Goal: Task Accomplishment & Management: Manage account settings

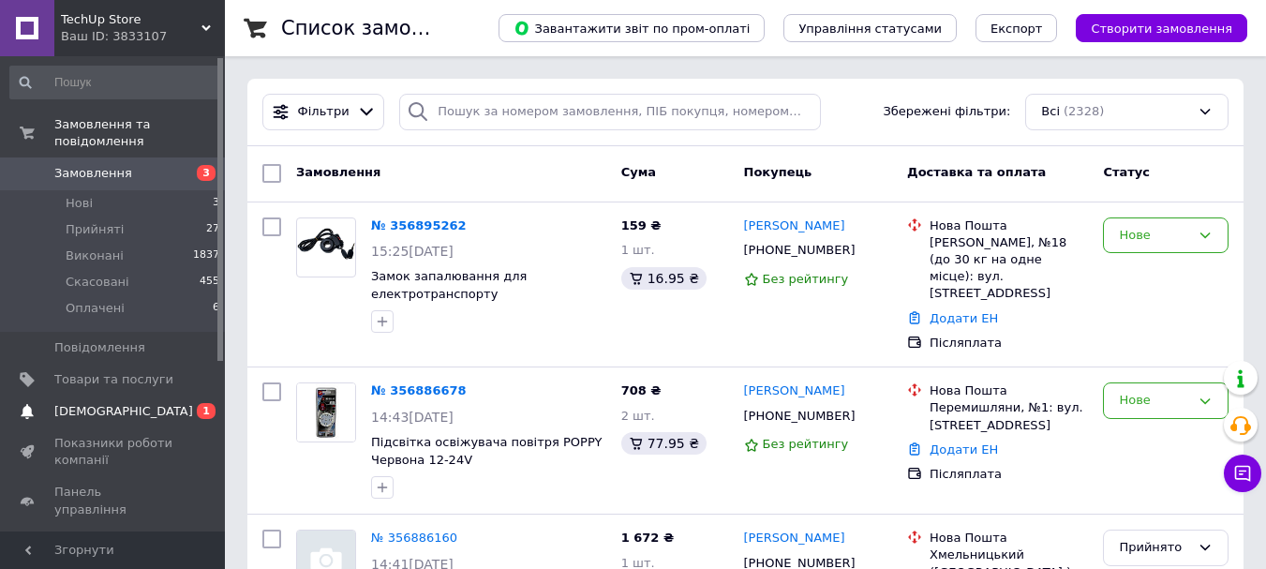
click at [83, 403] on span "[DEMOGRAPHIC_DATA]" at bounding box center [123, 411] width 139 height 17
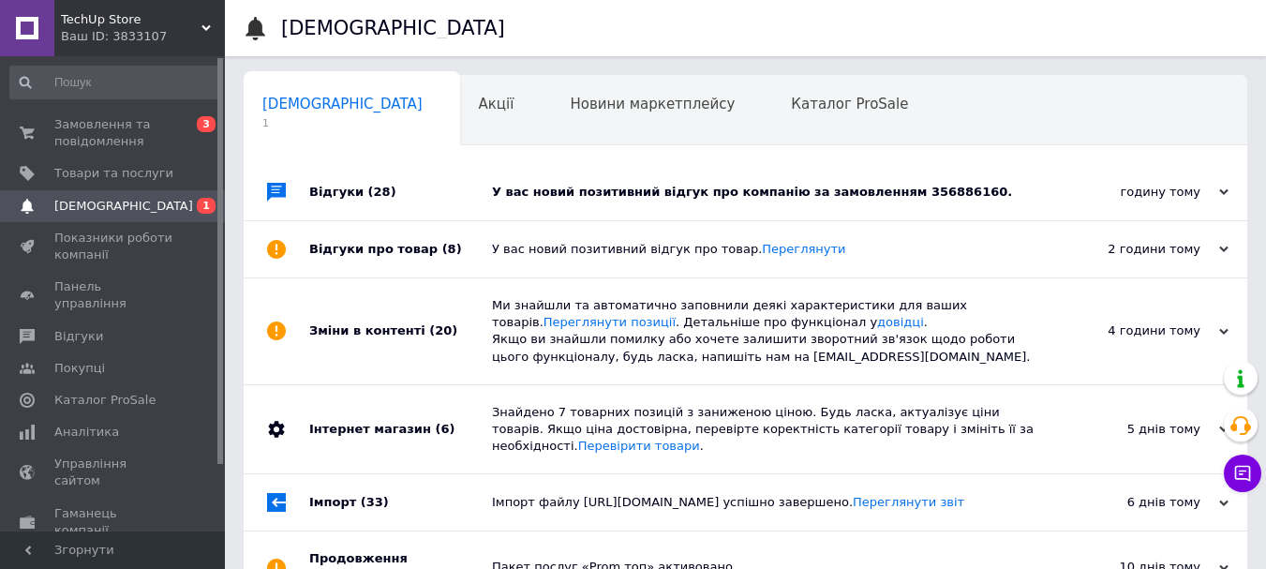
click at [650, 193] on div "У вас новий позитивний відгук про компанію за замовленням 356886160." at bounding box center [766, 192] width 549 height 17
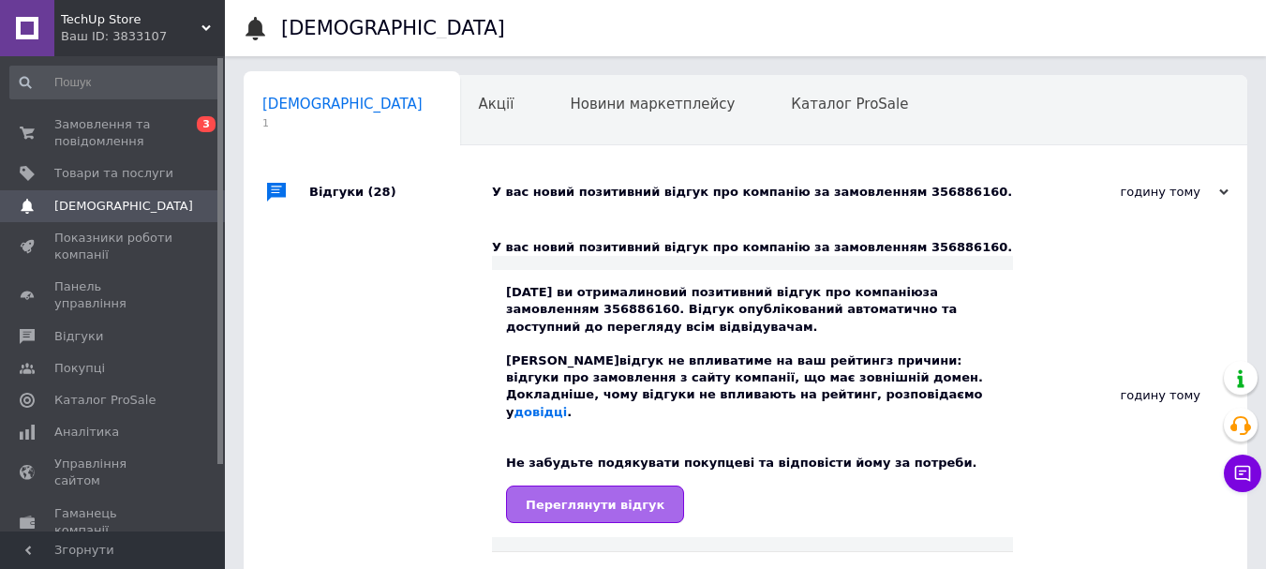
click at [587, 485] on link "Переглянути відгук" at bounding box center [595, 503] width 178 height 37
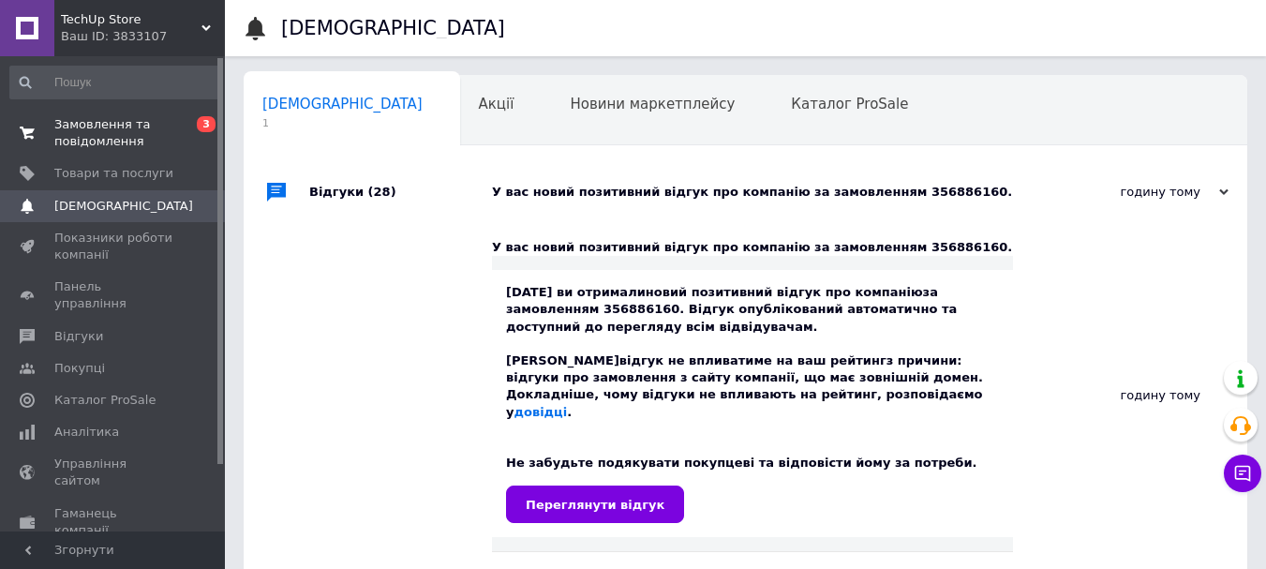
click at [91, 126] on span "Замовлення та повідомлення" at bounding box center [113, 133] width 119 height 34
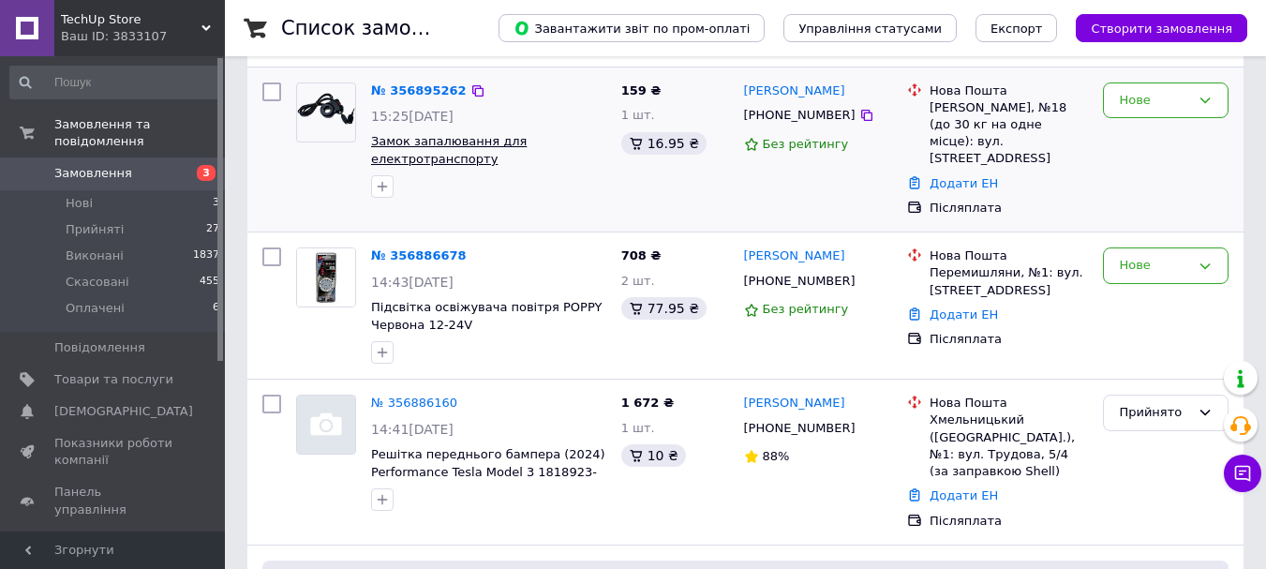
scroll to position [94, 0]
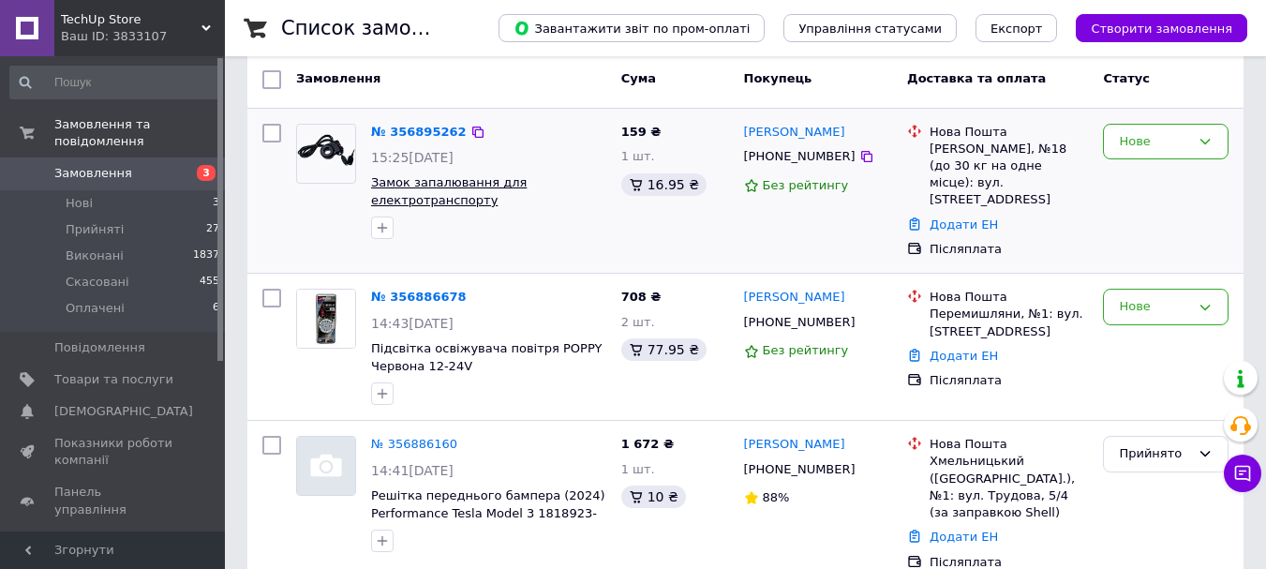
click at [430, 196] on span "Замок запалювання для електротранспорту" at bounding box center [448, 191] width 155 height 32
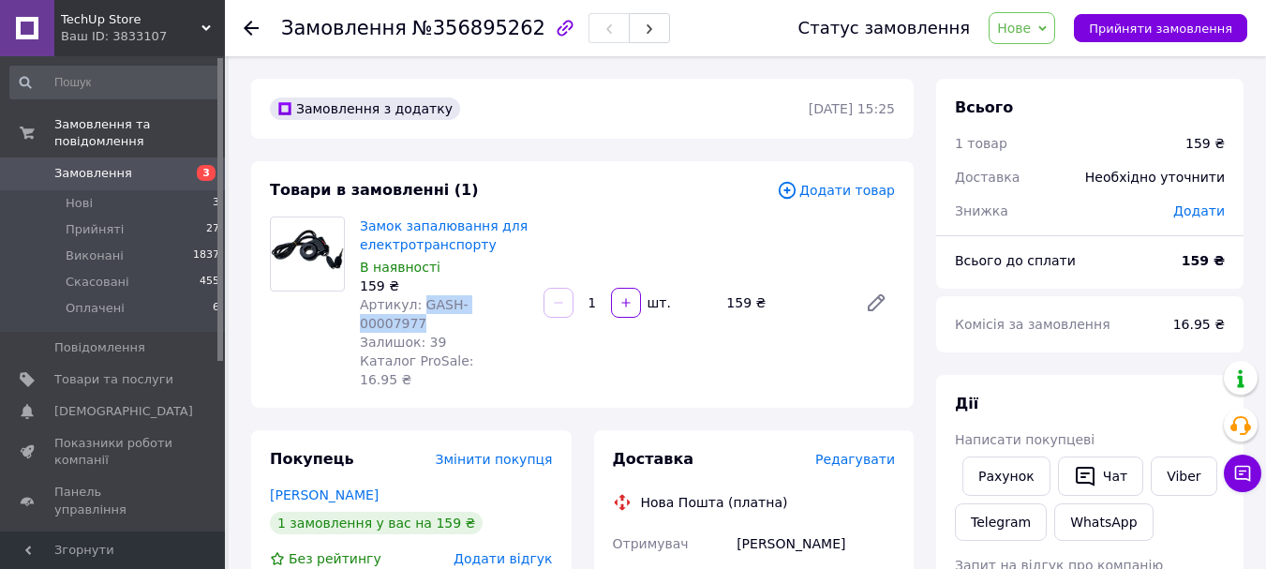
drag, startPoint x: 418, startPoint y: 304, endPoint x: 509, endPoint y: 307, distance: 90.9
click at [467, 307] on span "Артикул: GASH-00007977" at bounding box center [414, 314] width 108 height 34
copy span "GASH-00007977"
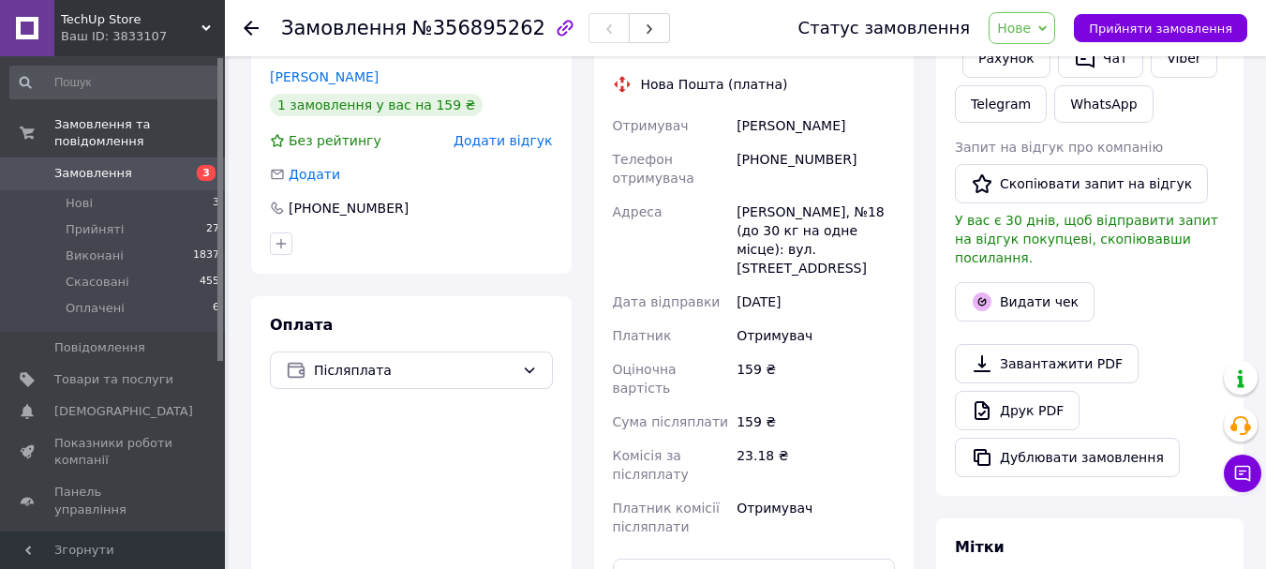
scroll to position [375, 0]
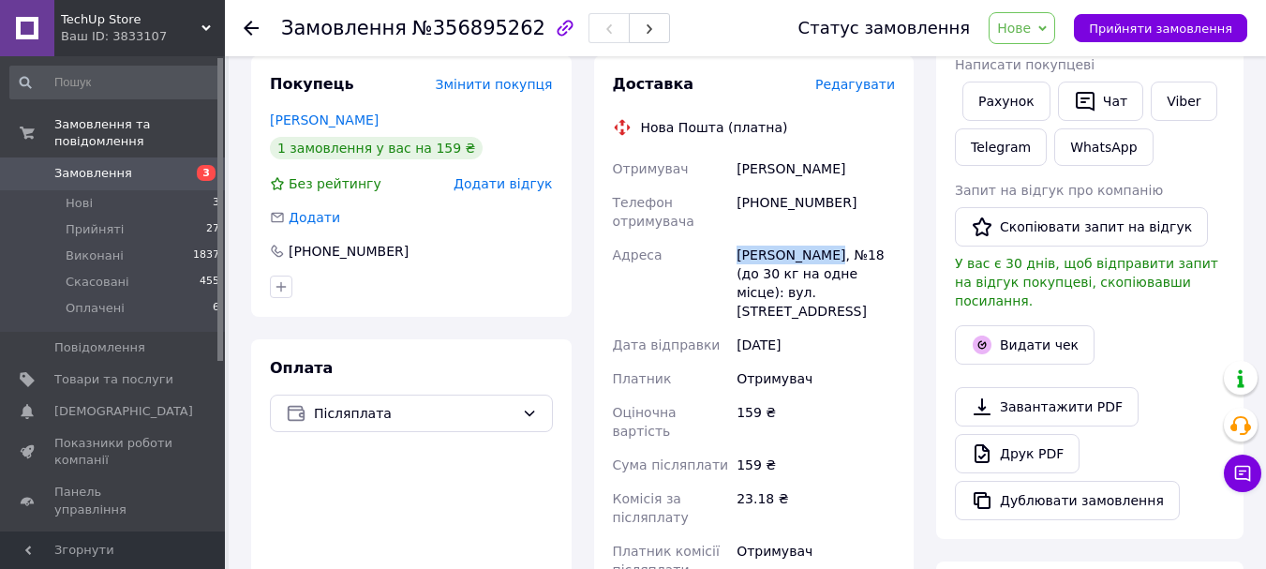
drag, startPoint x: 739, startPoint y: 215, endPoint x: 832, endPoint y: 215, distance: 92.7
click at [832, 238] on div "[PERSON_NAME], №18 (до 30 кг на одне місце): вул. [STREET_ADDRESS]" at bounding box center [816, 283] width 166 height 90
copy div "Кропивницький"
drag, startPoint x: 784, startPoint y: 163, endPoint x: 806, endPoint y: 162, distance: 21.6
click at [832, 185] on div "[PHONE_NUMBER]" at bounding box center [816, 211] width 166 height 52
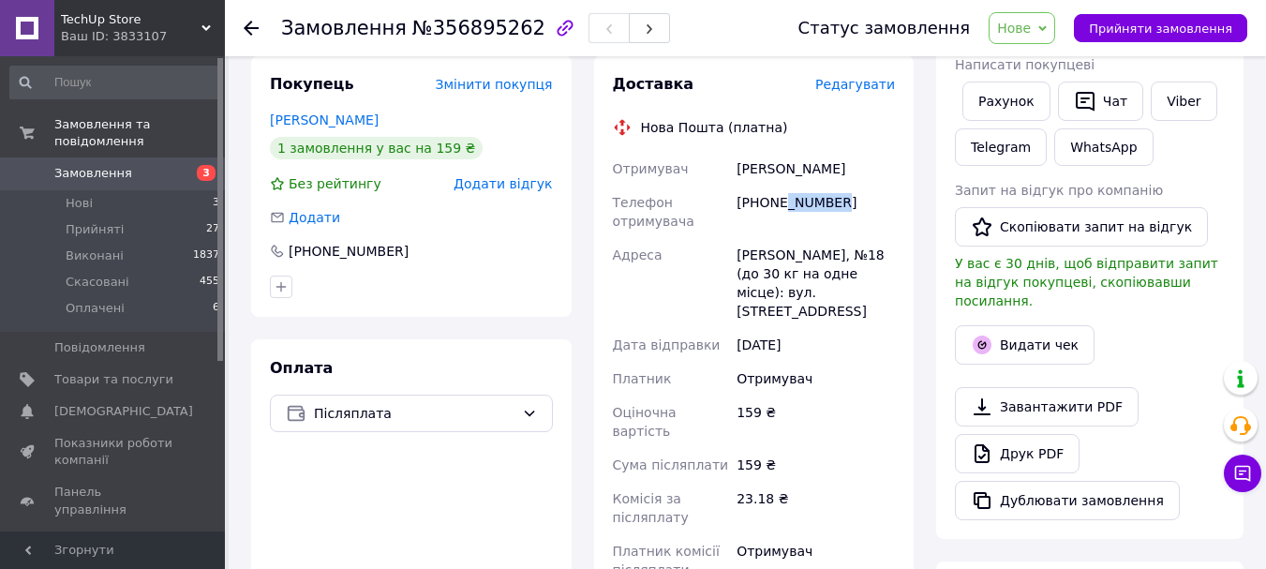
copy div "5168074"
drag, startPoint x: 738, startPoint y: 132, endPoint x: 787, endPoint y: 130, distance: 48.7
click at [787, 152] on div "Дмитрий Голуб" at bounding box center [816, 169] width 166 height 34
copy div "Дмитрий"
click at [795, 152] on div "Дмитрий Голуб" at bounding box center [816, 169] width 166 height 34
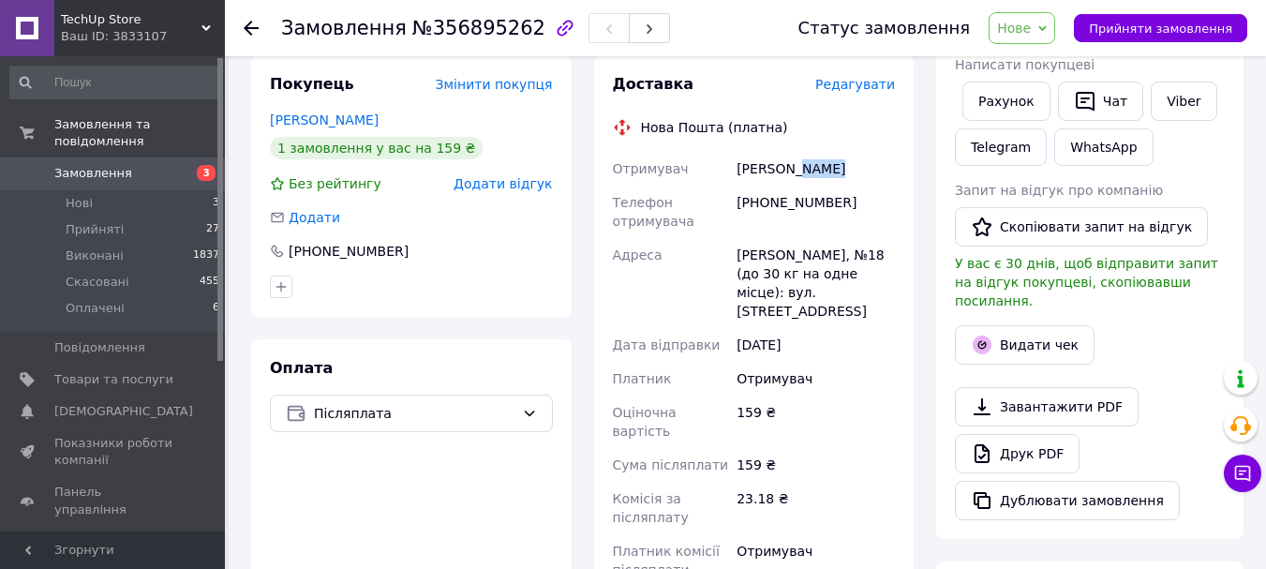
drag, startPoint x: 795, startPoint y: 135, endPoint x: 837, endPoint y: 134, distance: 41.2
click at [837, 152] on div "Дмитрий Голуб" at bounding box center [816, 169] width 166 height 34
drag, startPoint x: 788, startPoint y: 127, endPoint x: 817, endPoint y: 86, distance: 50.4
click at [817, 118] on div "Нова Пошта (платна)" at bounding box center [754, 127] width 292 height 19
drag, startPoint x: 797, startPoint y: 126, endPoint x: 828, endPoint y: 127, distance: 30.9
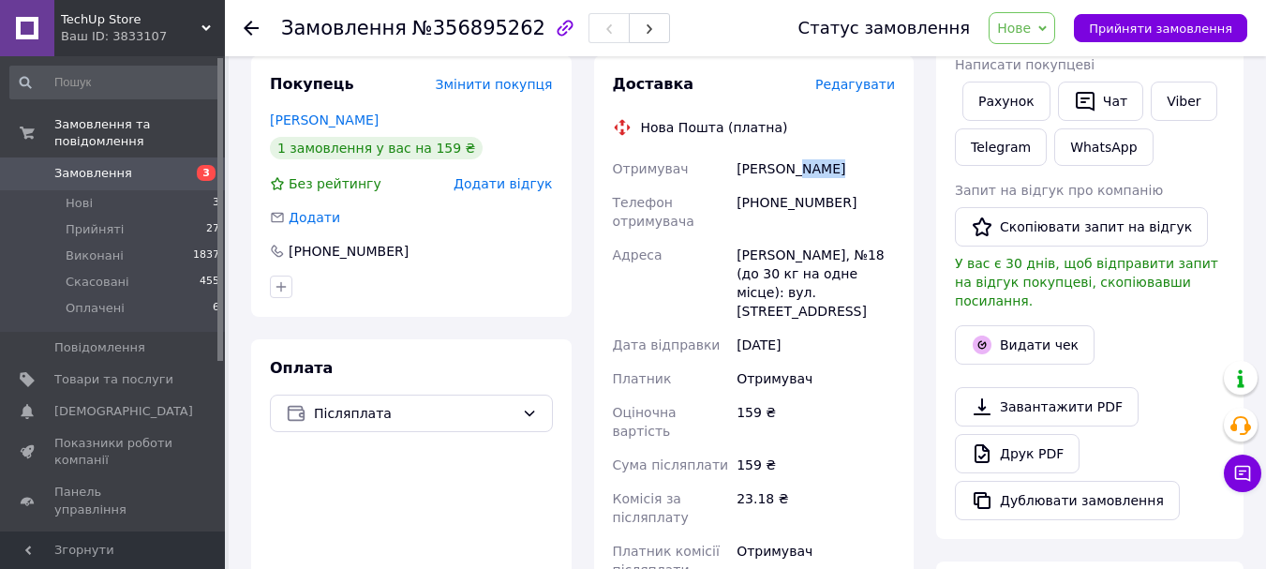
click at [828, 152] on div "Дмитрий Голуб" at bounding box center [816, 169] width 166 height 34
copy div "Голуб"
drag, startPoint x: 736, startPoint y: 128, endPoint x: 787, endPoint y: 125, distance: 50.7
click at [787, 152] on div "Дмитрий Голуб" at bounding box center [816, 169] width 166 height 34
copy div "Дмитрий"
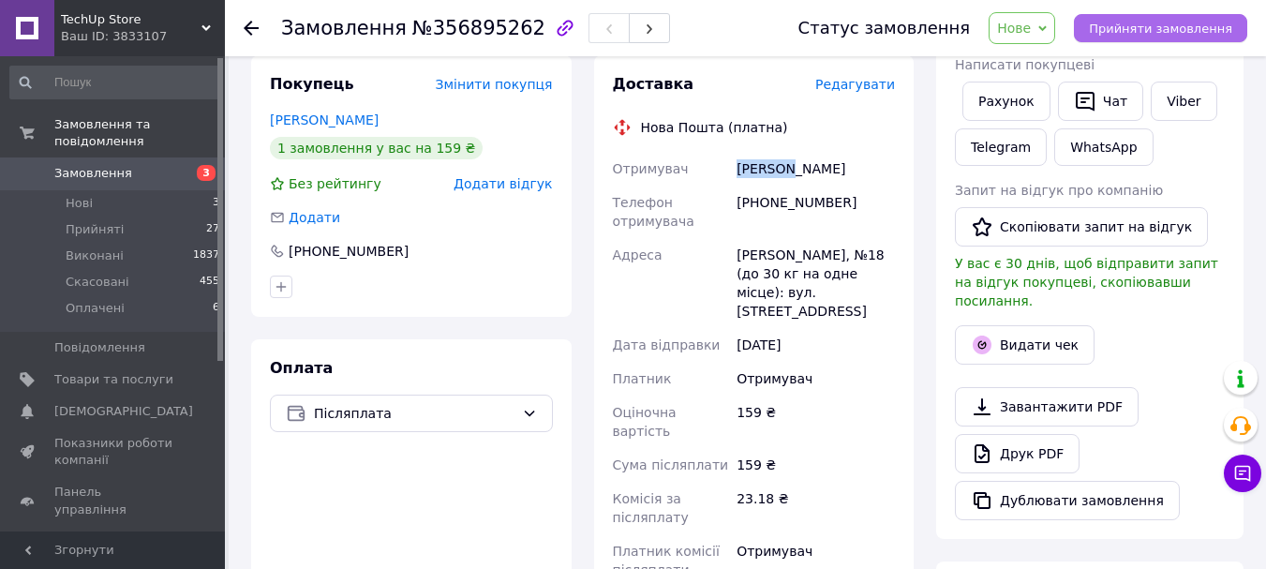
click at [1174, 22] on span "Прийняти замовлення" at bounding box center [1159, 29] width 143 height 14
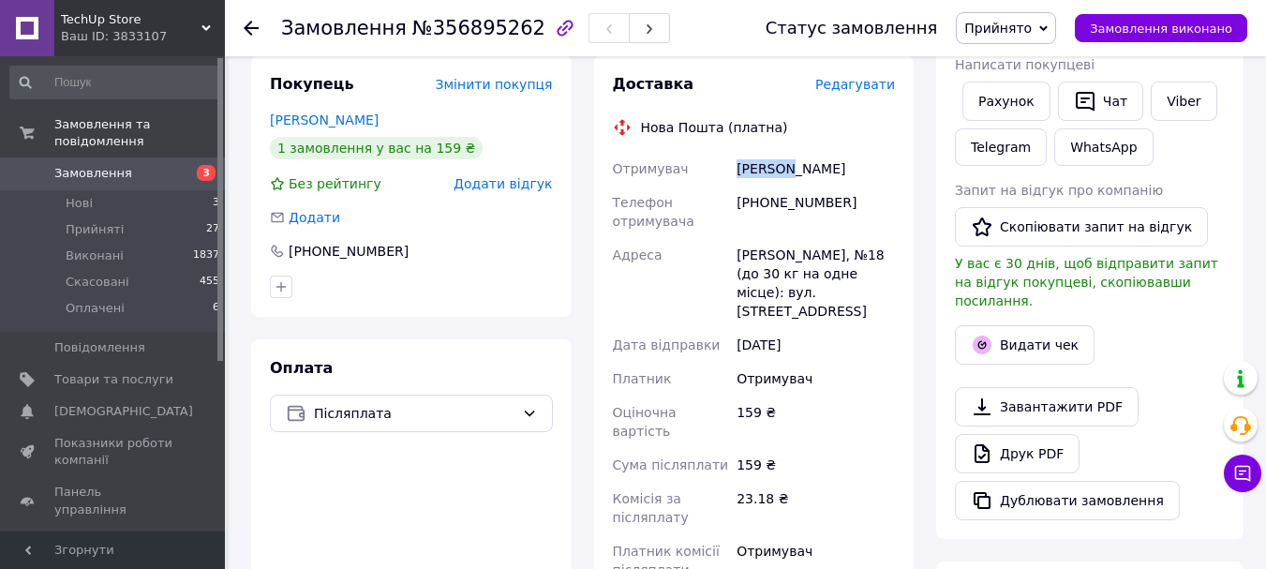
click at [85, 165] on span "Замовлення" at bounding box center [93, 173] width 78 height 17
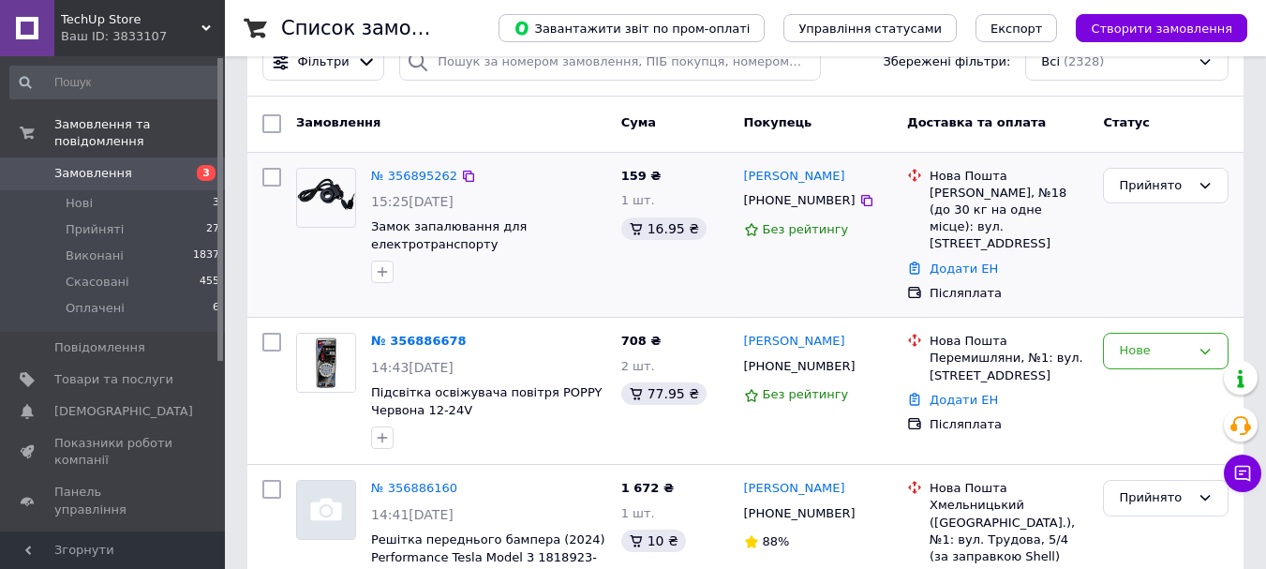
scroll to position [94, 0]
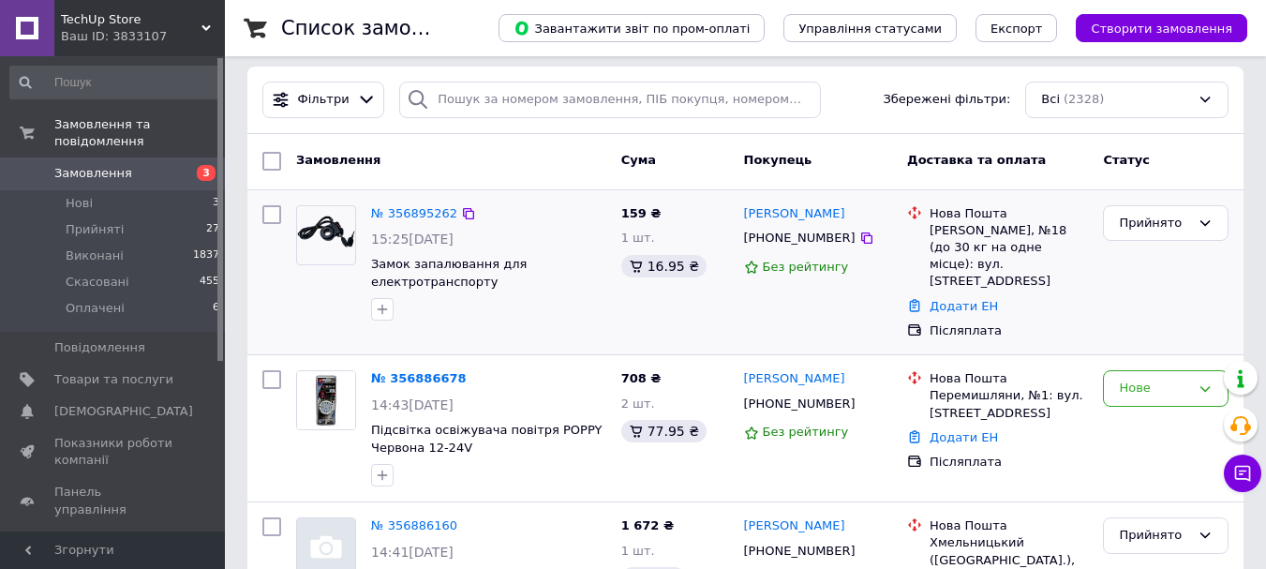
scroll to position [94, 0]
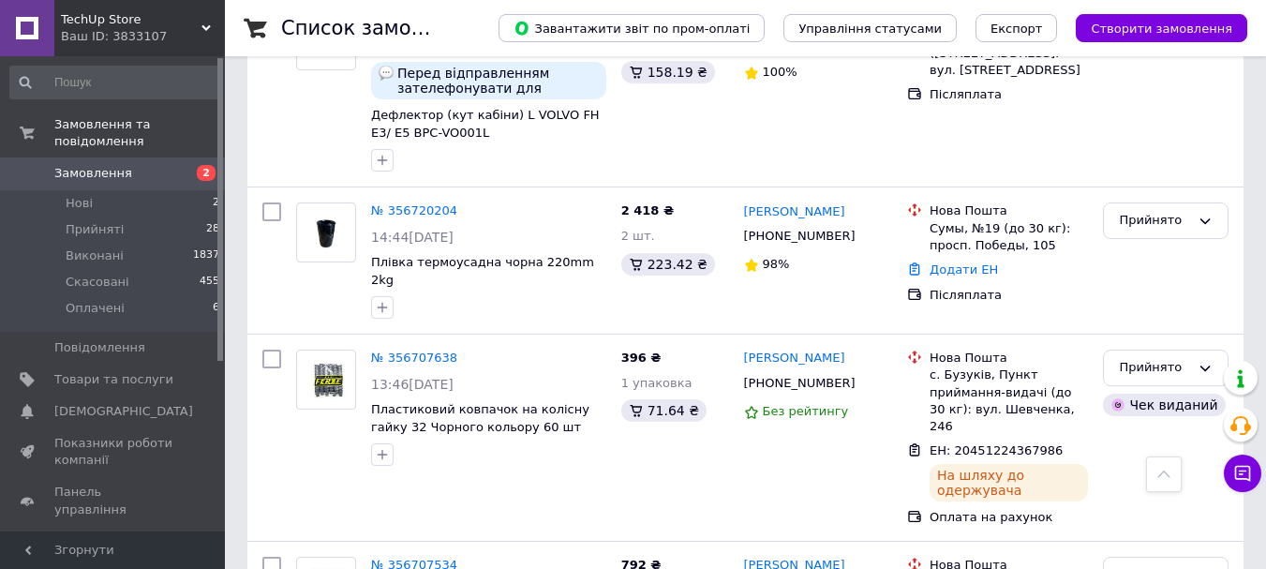
scroll to position [2287, 0]
